Goal: Task Accomplishment & Management: Complete application form

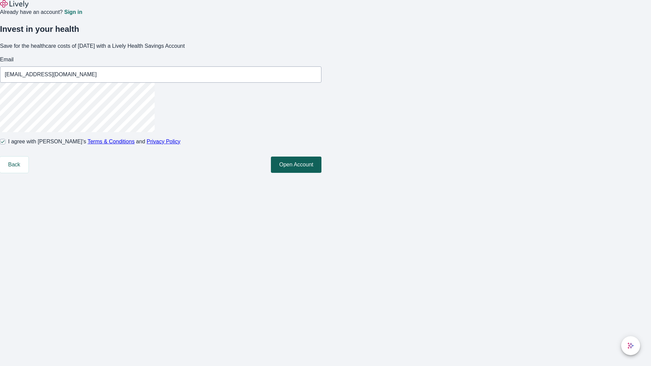
click at [322, 173] on button "Open Account" at bounding box center [296, 165] width 51 height 16
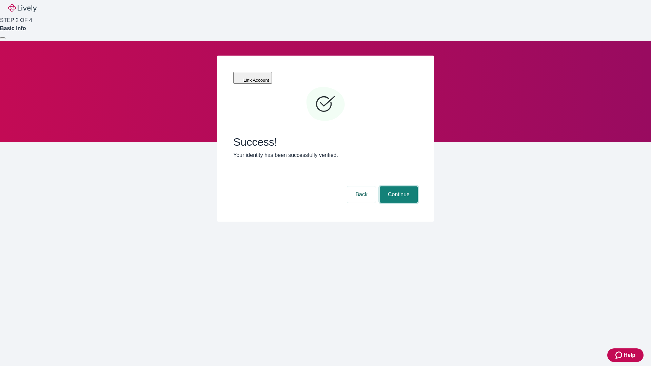
click at [398, 187] on button "Continue" at bounding box center [399, 195] width 38 height 16
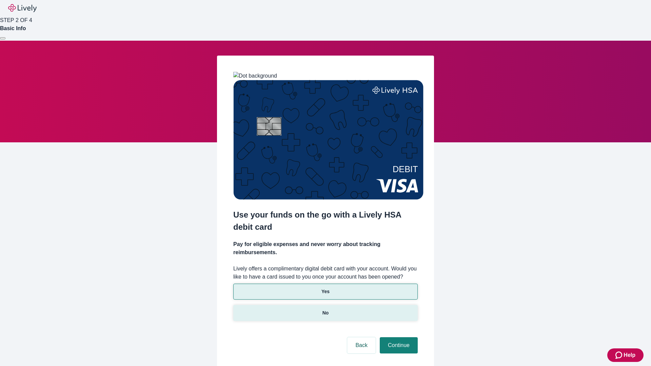
click at [325, 310] on p "No" at bounding box center [326, 313] width 6 height 7
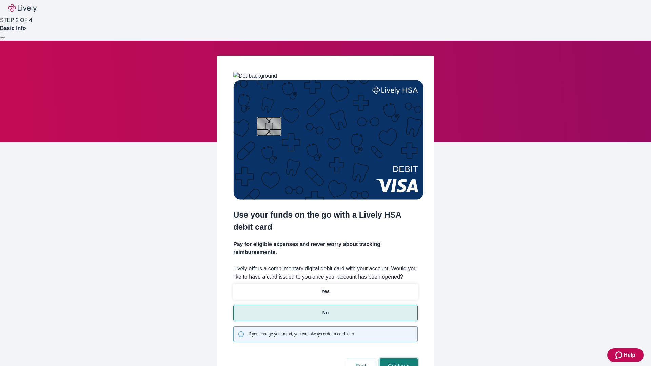
click at [398, 359] on button "Continue" at bounding box center [399, 367] width 38 height 16
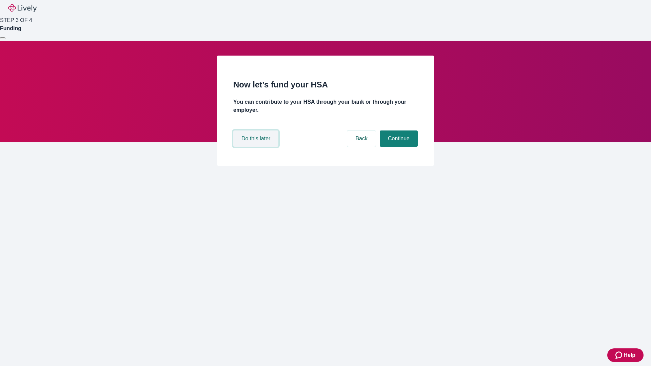
click at [257, 147] on button "Do this later" at bounding box center [255, 139] width 45 height 16
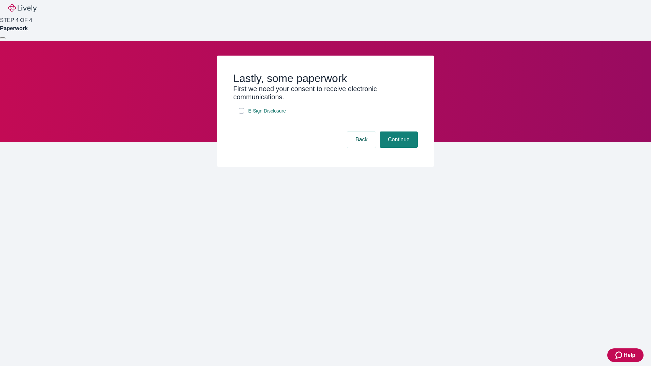
click at [242, 114] on input "E-Sign Disclosure" at bounding box center [241, 110] width 5 height 5
checkbox input "true"
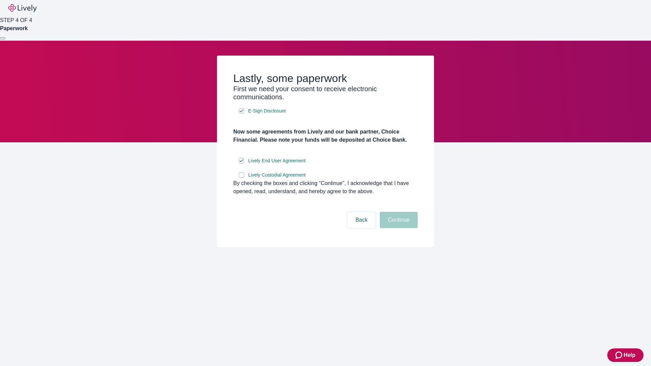
click at [242, 178] on input "Lively Custodial Agreement" at bounding box center [241, 174] width 5 height 5
checkbox input "true"
click at [398, 228] on button "Continue" at bounding box center [399, 220] width 38 height 16
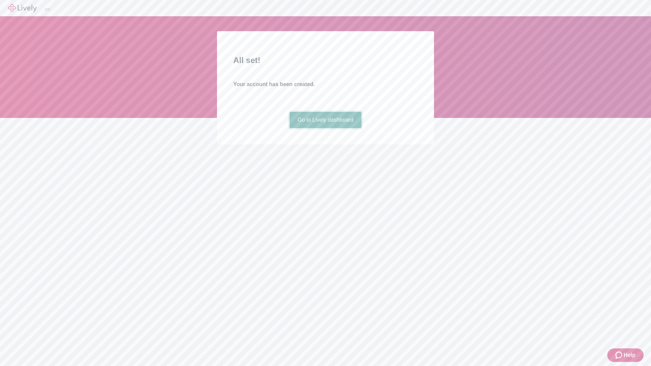
click at [325, 128] on link "Go to Lively dashboard" at bounding box center [326, 120] width 72 height 16
